Goal: Transaction & Acquisition: Purchase product/service

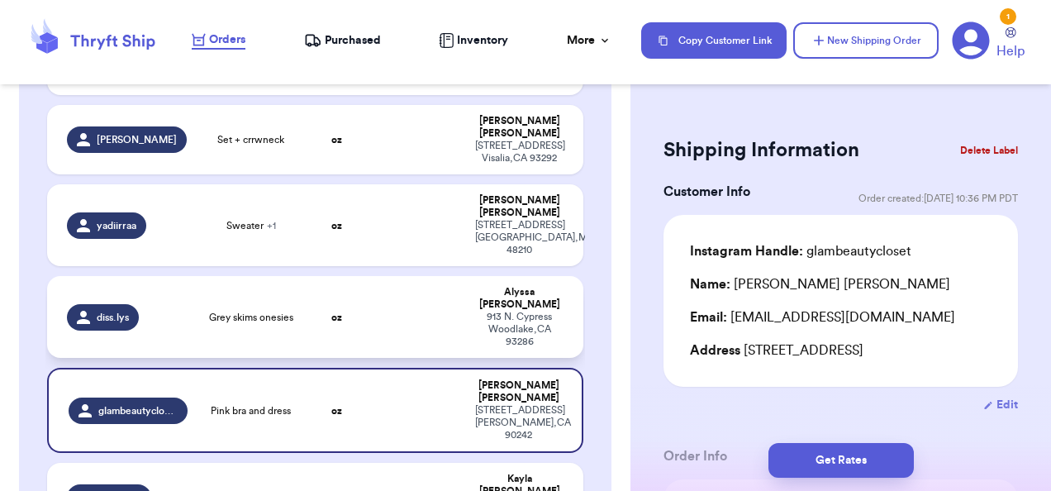
scroll to position [503, 0]
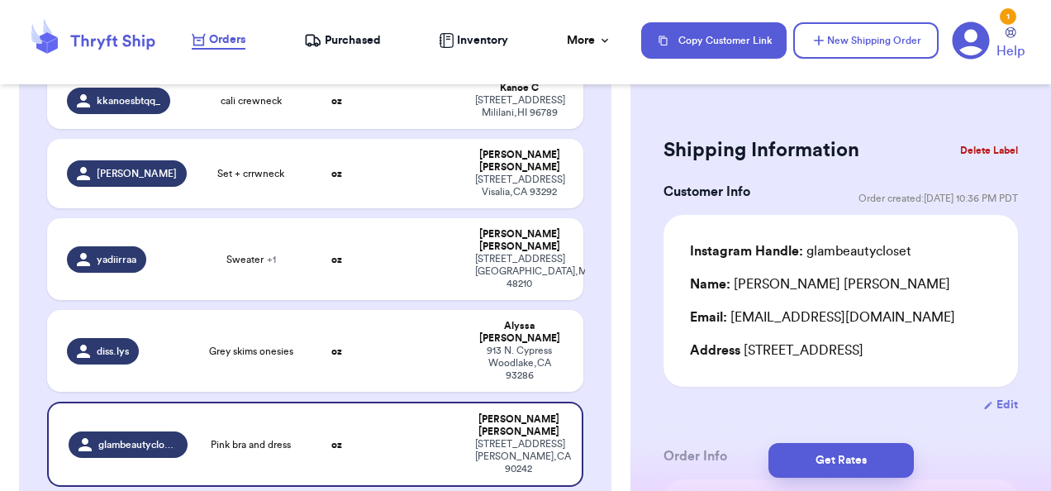
click at [352, 60] on nav "Orders Purchased Inventory More Stats Completed Orders Payments Payouts Copy Cu…" at bounding box center [613, 40] width 876 height 55
click at [355, 45] on span "Purchased" at bounding box center [353, 40] width 56 height 17
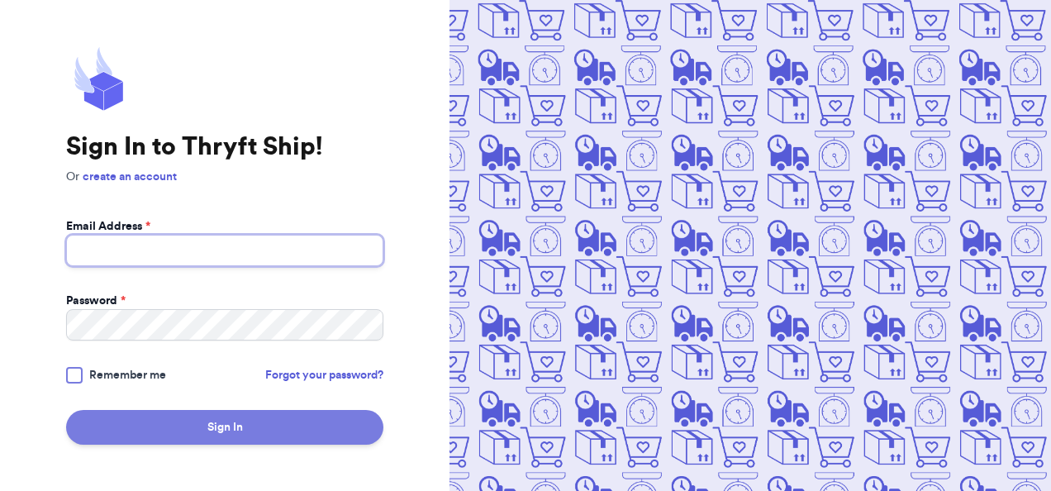
type input "[EMAIL_ADDRESS][DOMAIN_NAME]"
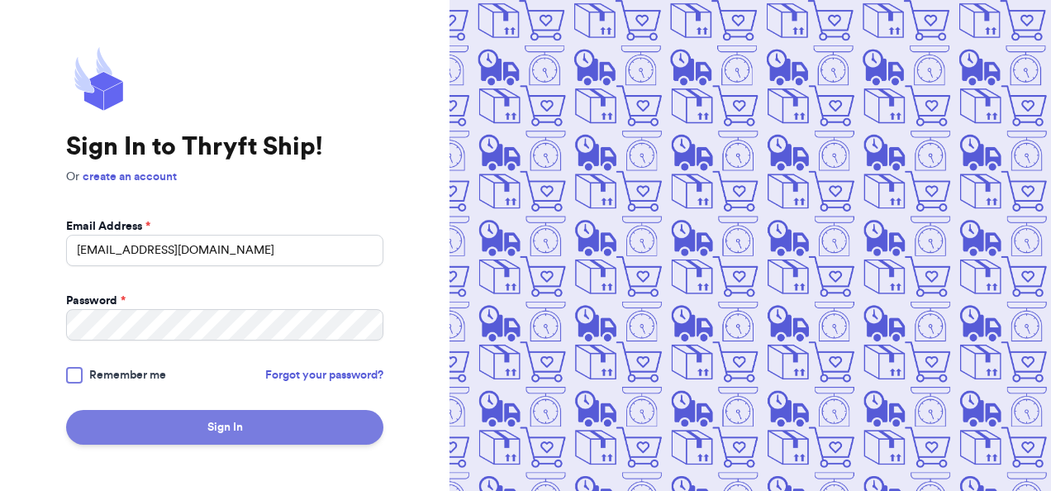
click at [165, 429] on button "Sign In" at bounding box center [224, 427] width 317 height 35
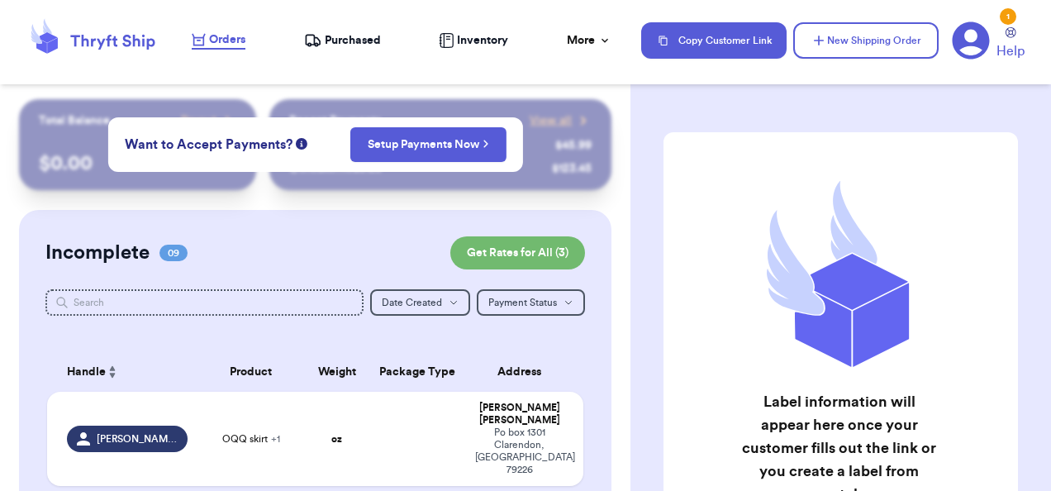
click at [364, 37] on span "Purchased" at bounding box center [353, 40] width 56 height 17
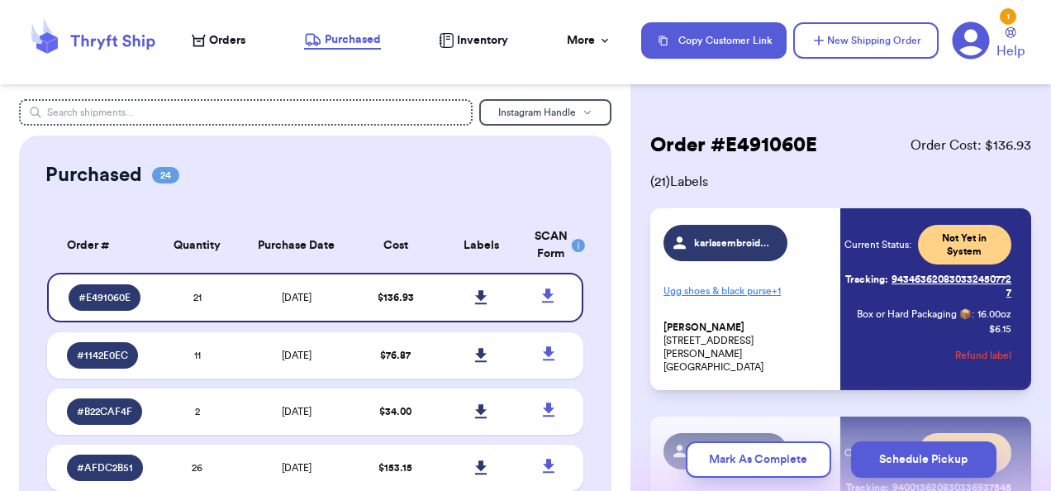
click at [301, 293] on span "[DATE]" at bounding box center [297, 298] width 30 height 10
click at [475, 297] on icon at bounding box center [481, 297] width 12 height 14
click at [231, 35] on span "Orders" at bounding box center [227, 40] width 36 height 17
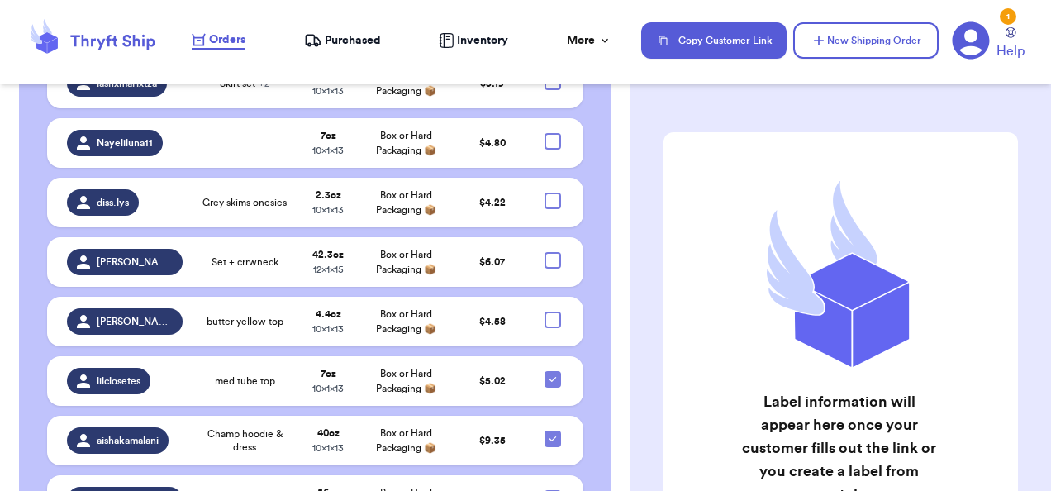
scroll to position [1393, 0]
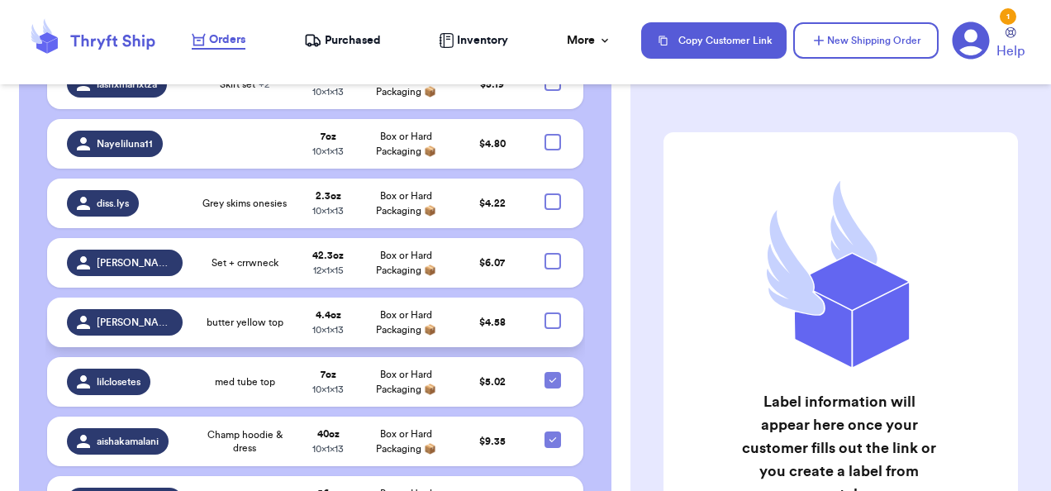
click at [545, 312] on div at bounding box center [553, 320] width 17 height 17
click at [552, 312] on input "checkbox" at bounding box center [552, 312] width 1 height 1
checkbox input "true"
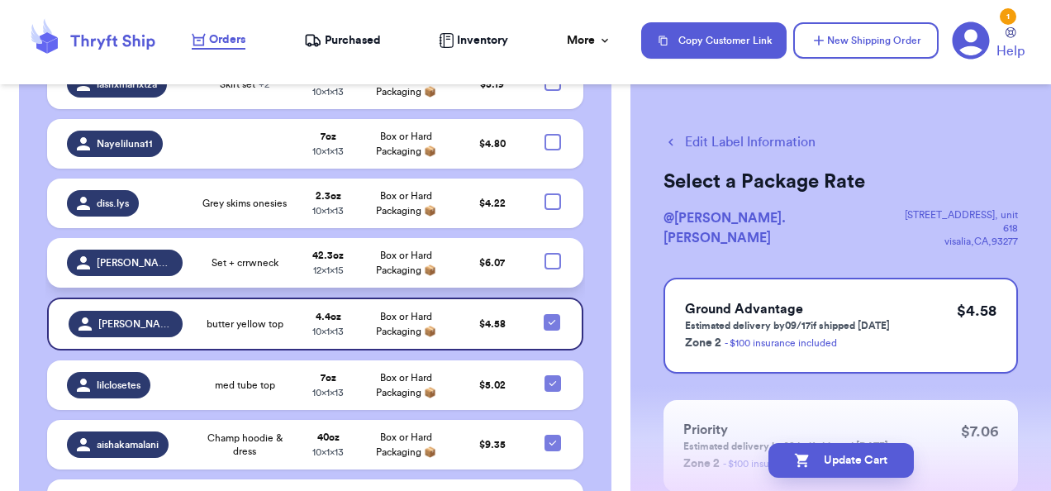
click at [545, 253] on div at bounding box center [553, 261] width 17 height 17
click at [552, 252] on input "checkbox" at bounding box center [552, 252] width 1 height 1
checkbox input "true"
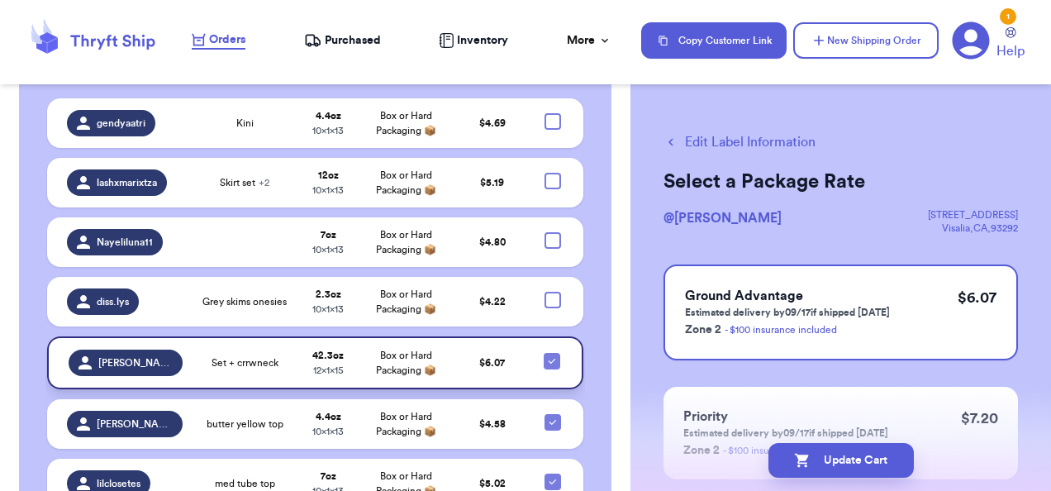
scroll to position [1293, 0]
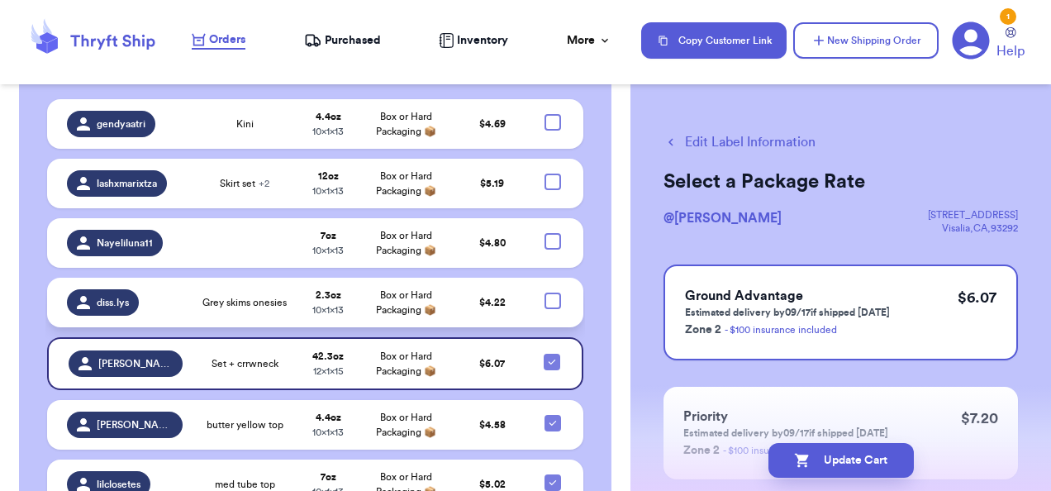
click at [545, 293] on div at bounding box center [553, 301] width 17 height 17
click at [552, 292] on input "checkbox" at bounding box center [552, 292] width 1 height 1
checkbox input "true"
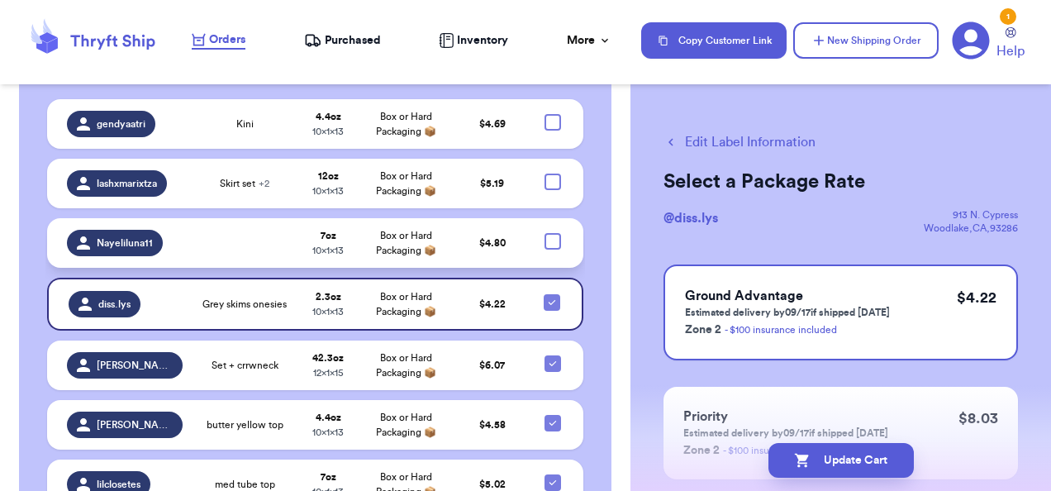
click at [545, 233] on div at bounding box center [553, 241] width 17 height 17
click at [552, 232] on input "checkbox" at bounding box center [552, 232] width 1 height 1
checkbox input "true"
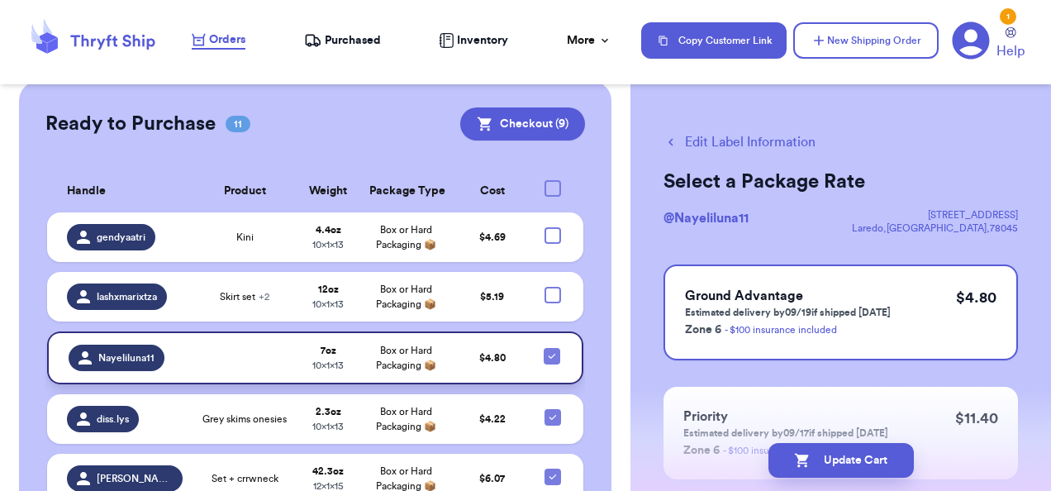
scroll to position [1176, 0]
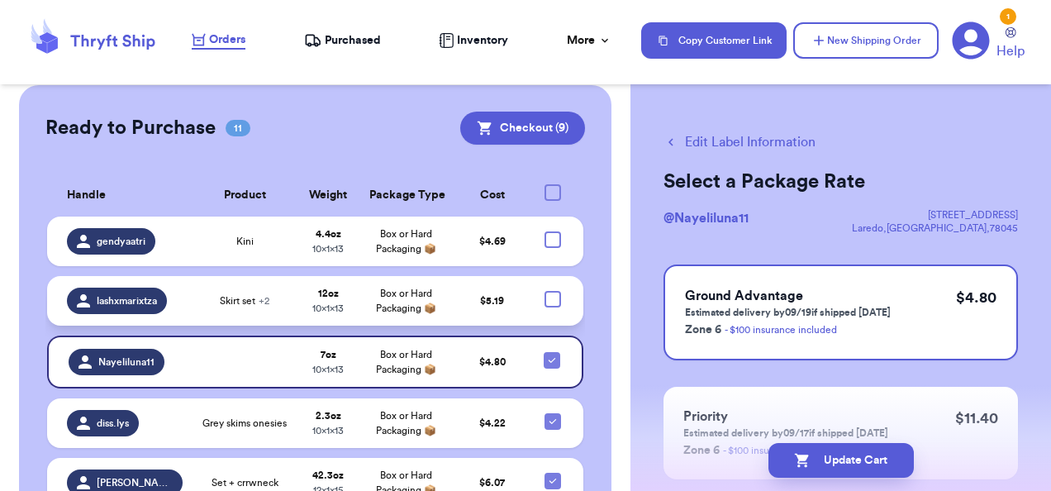
click at [501, 276] on td "$ 5.19" at bounding box center [493, 301] width 79 height 50
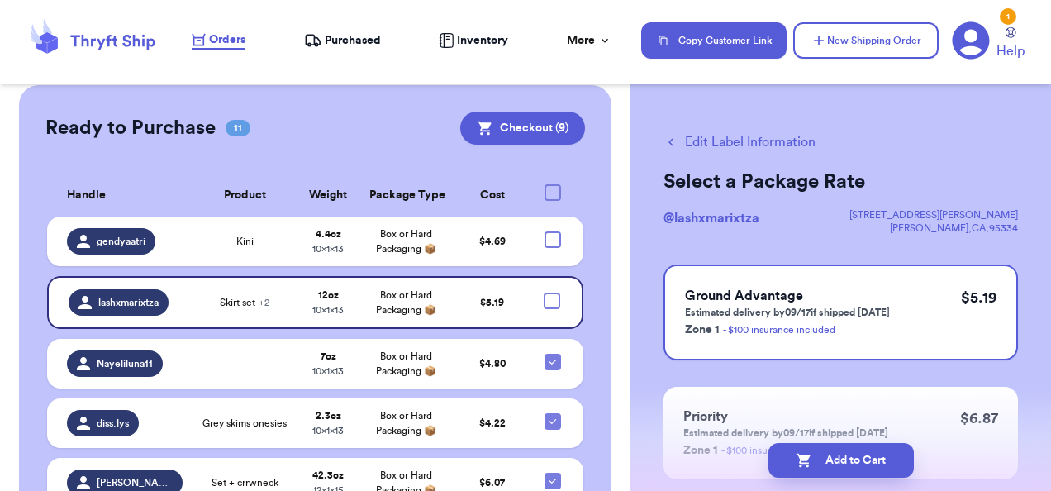
click at [733, 141] on button "Edit Label Information" at bounding box center [740, 142] width 152 height 20
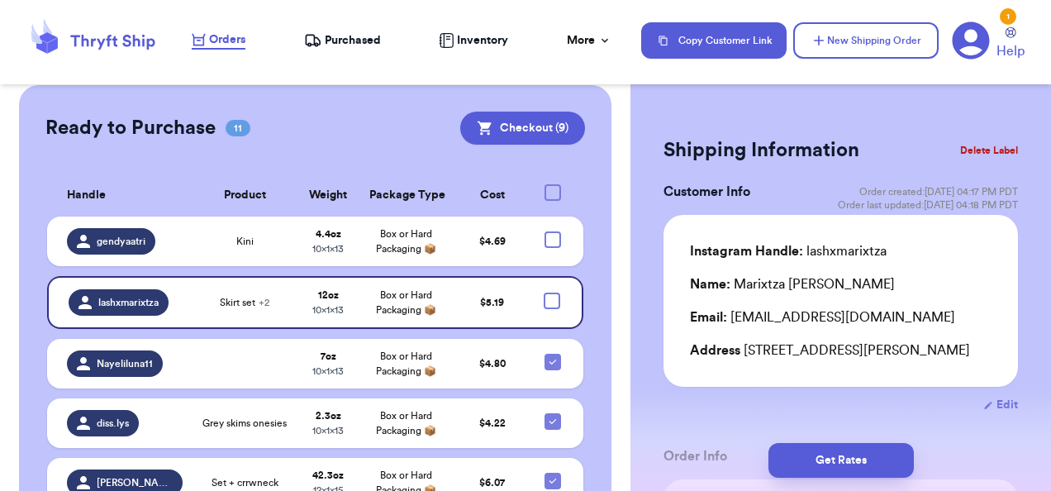
scroll to position [1259, 0]
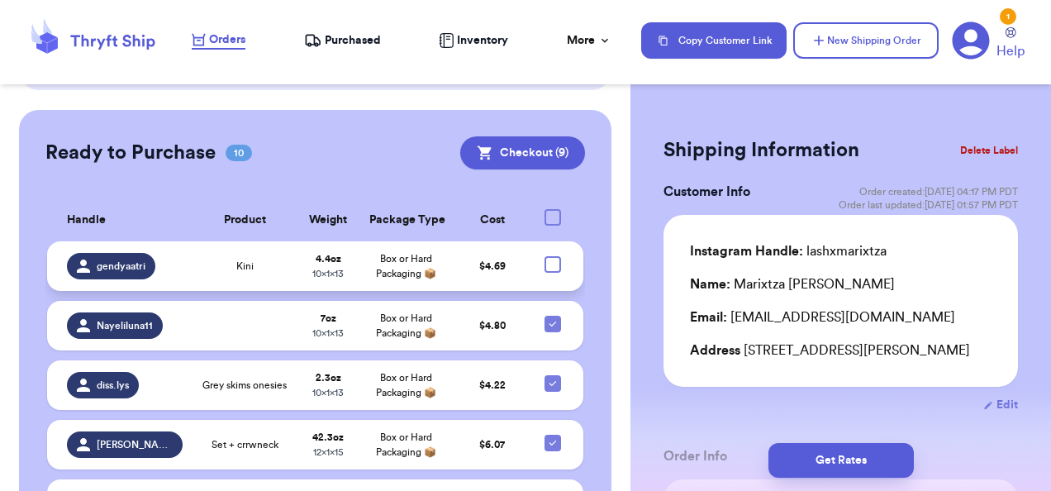
click at [545, 256] on div at bounding box center [553, 264] width 17 height 17
click at [552, 255] on input "checkbox" at bounding box center [552, 255] width 1 height 1
checkbox input "true"
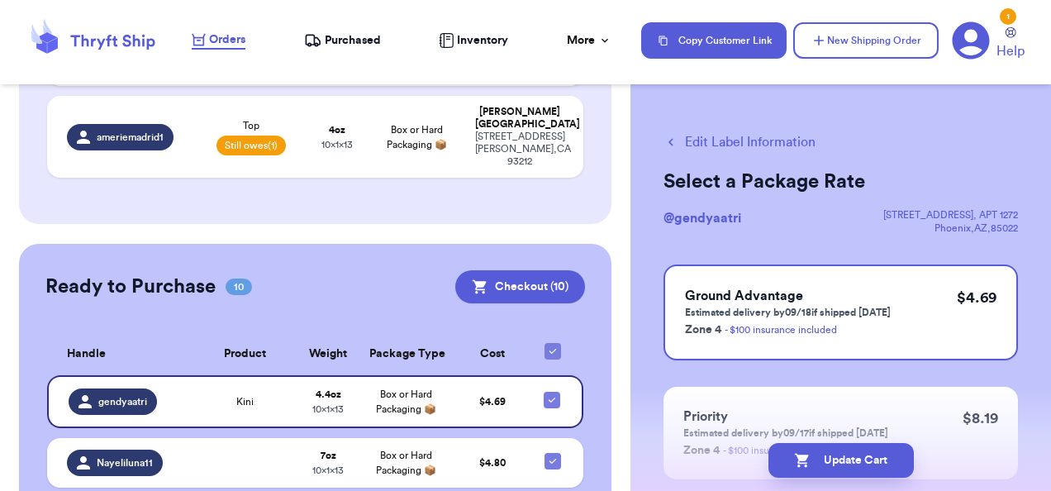
scroll to position [1110, 0]
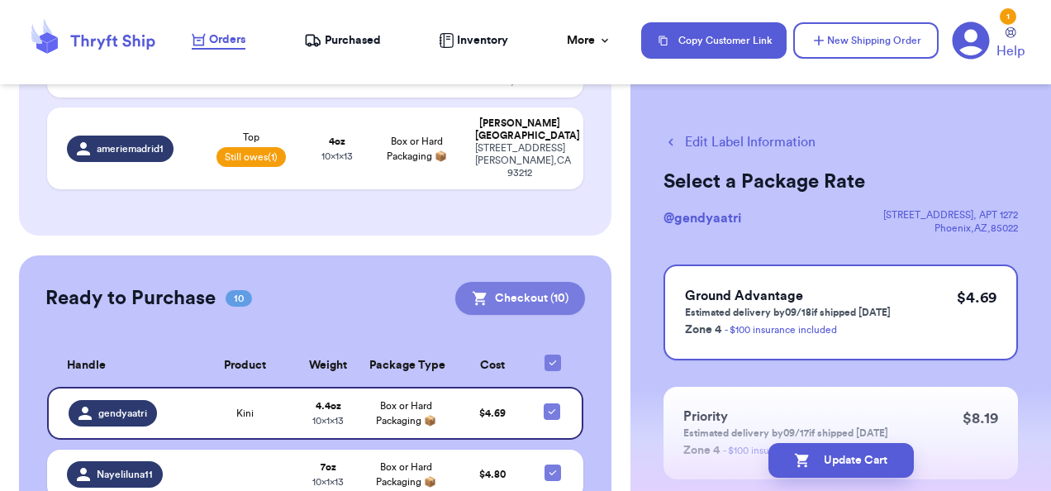
click at [509, 282] on button "Checkout ( 10 )" at bounding box center [520, 298] width 130 height 33
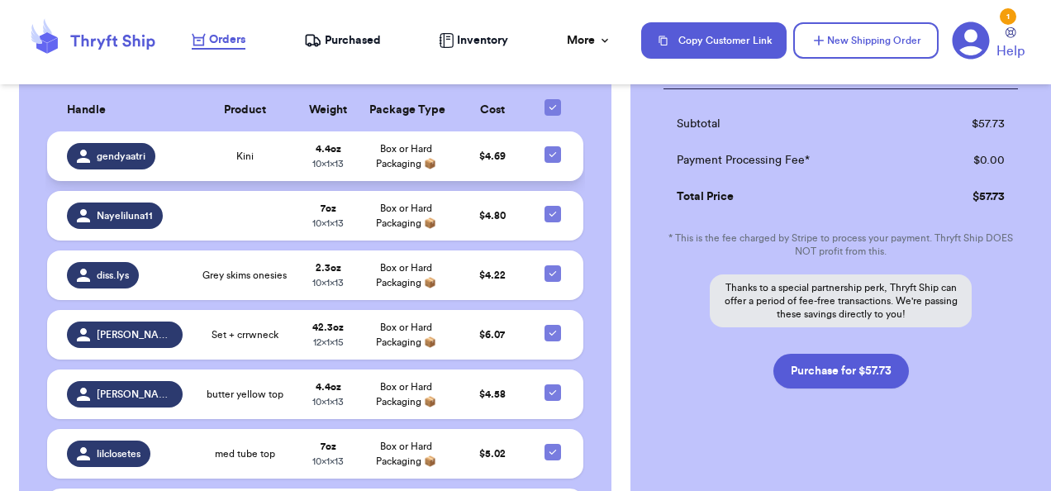
scroll to position [1364, 0]
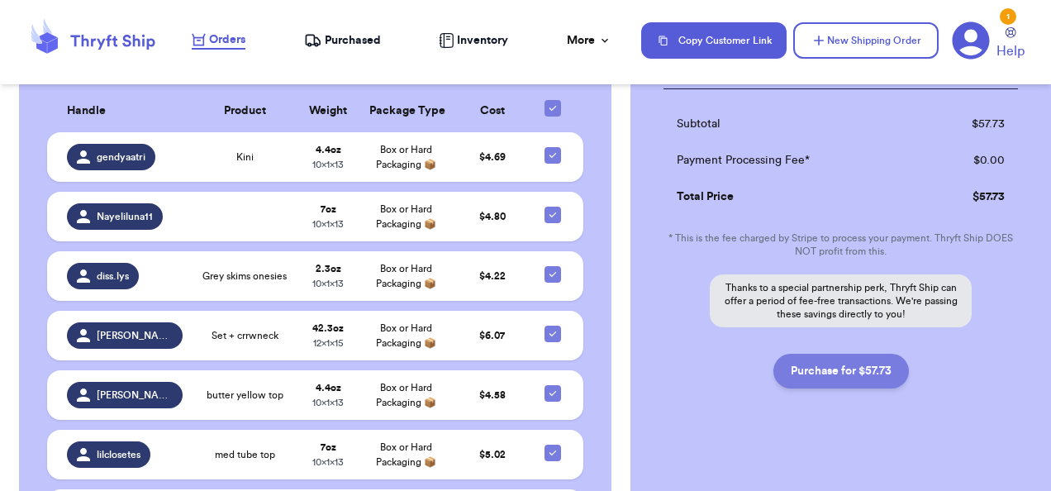
click at [861, 354] on button "Purchase for $57.73" at bounding box center [842, 371] width 136 height 35
checkbox input "false"
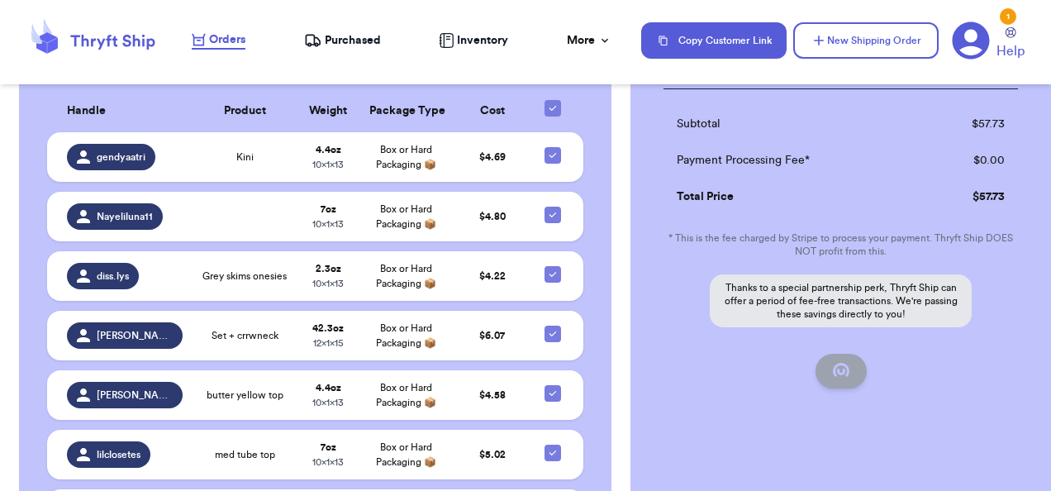
checkbox input "false"
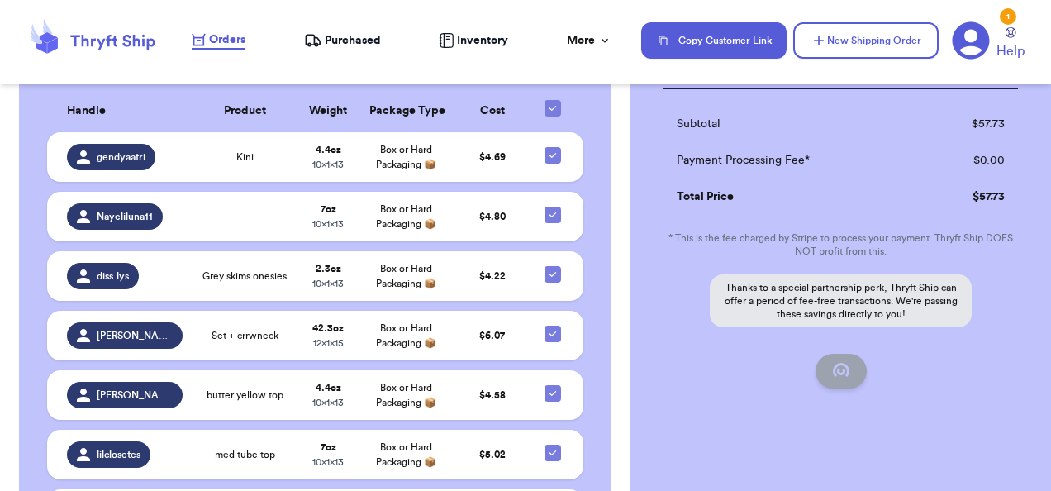
checkbox input "false"
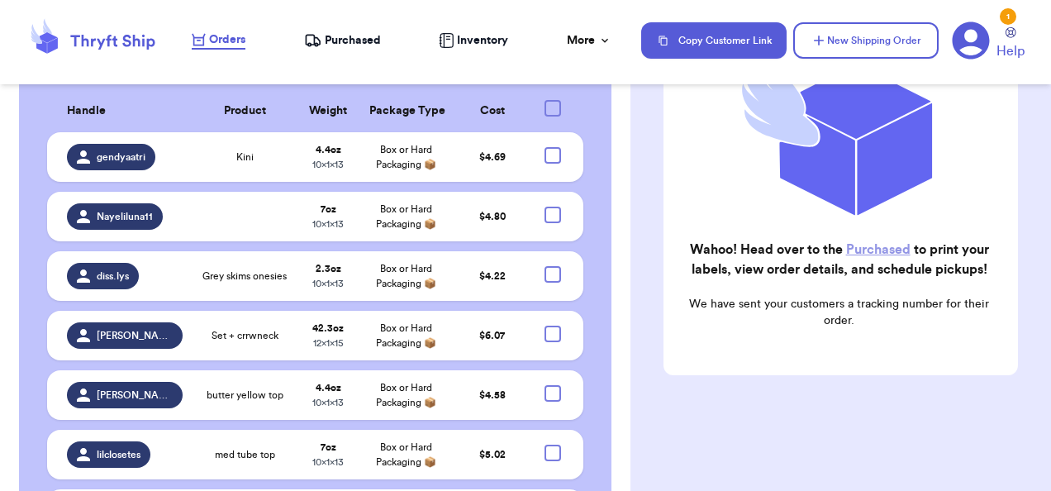
checkbox input "true"
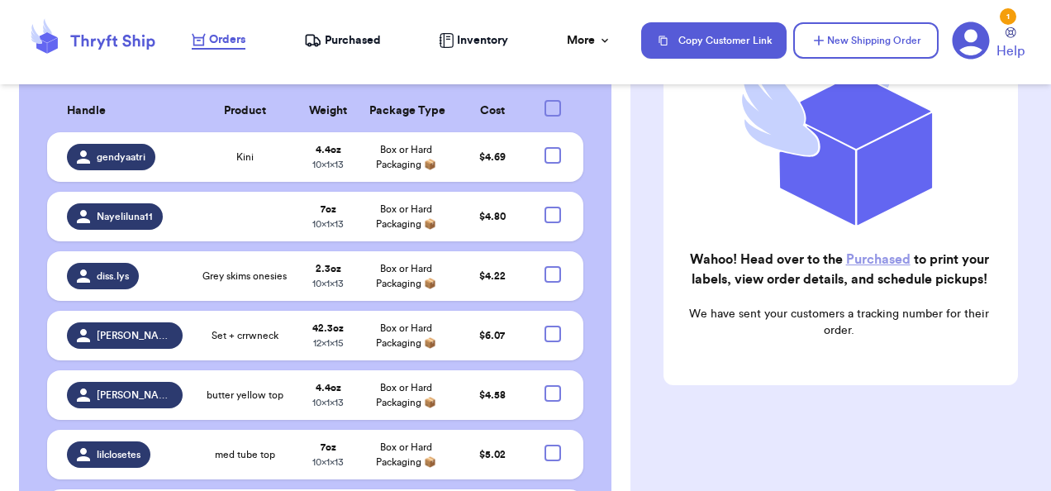
scroll to position [971, 0]
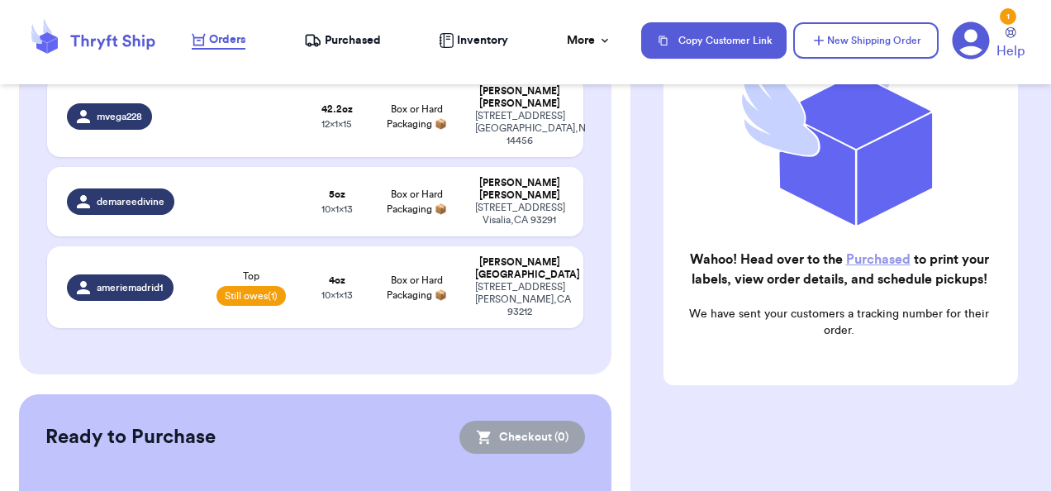
click at [355, 41] on span "Purchased" at bounding box center [353, 40] width 56 height 17
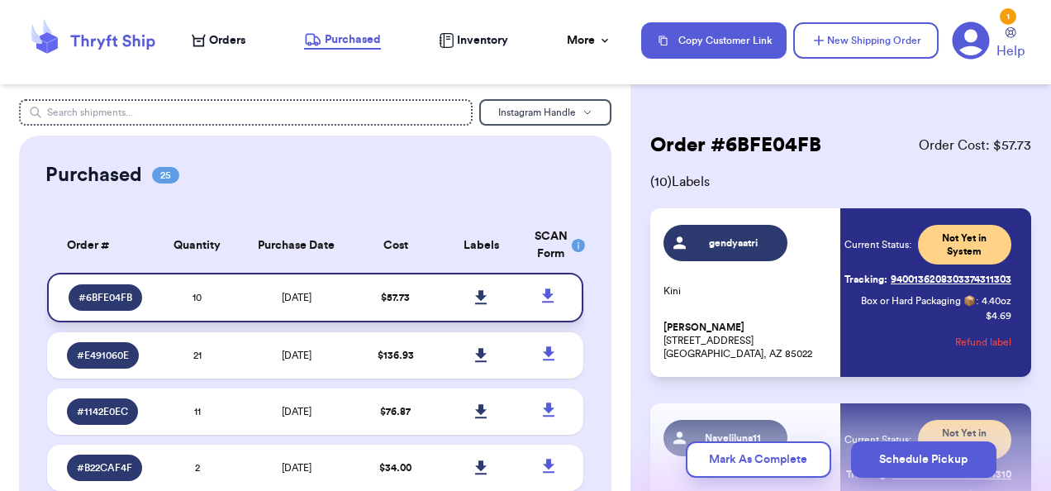
click at [475, 296] on icon at bounding box center [481, 297] width 12 height 14
